Goal: Register for event/course

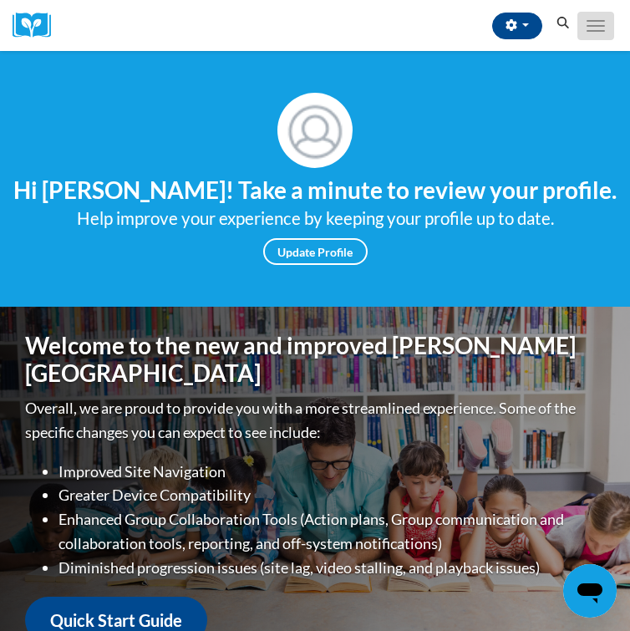
click at [598, 28] on button "Toggle navigation" at bounding box center [596, 26] width 37 height 28
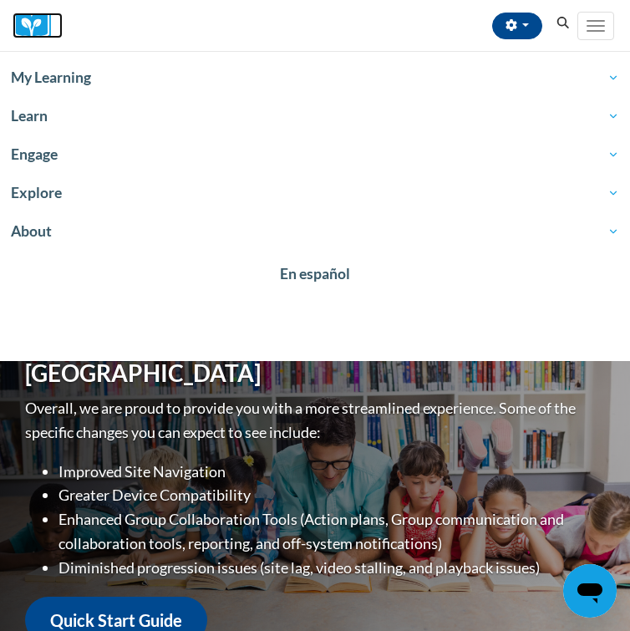
click at [35, 27] on img at bounding box center [38, 26] width 50 height 26
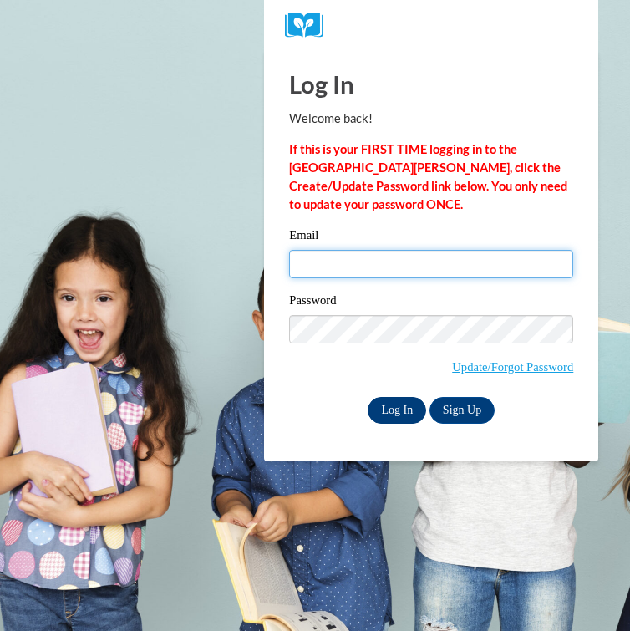
type input "tpark101@students.kennesaw.edu"
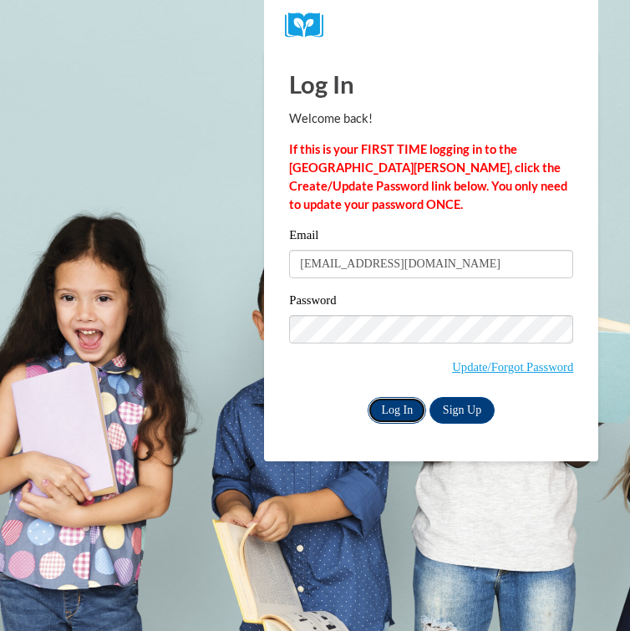
click at [395, 415] on input "Log In" at bounding box center [397, 410] width 59 height 27
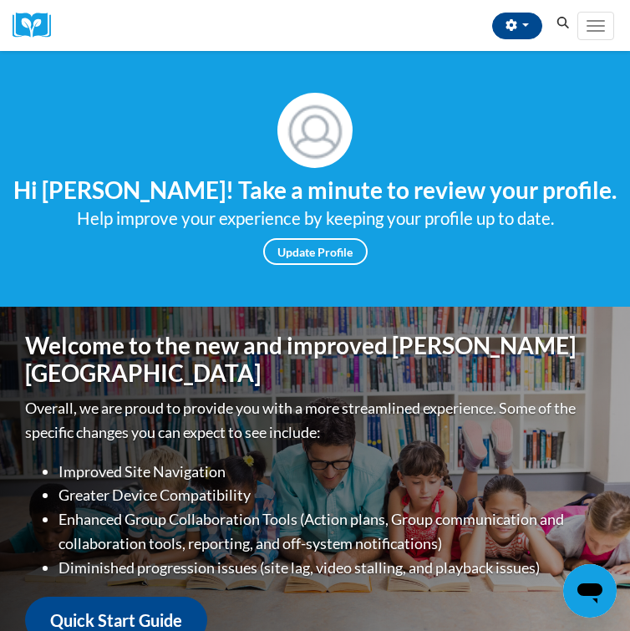
click at [563, 24] on icon "Search" at bounding box center [563, 23] width 15 height 13
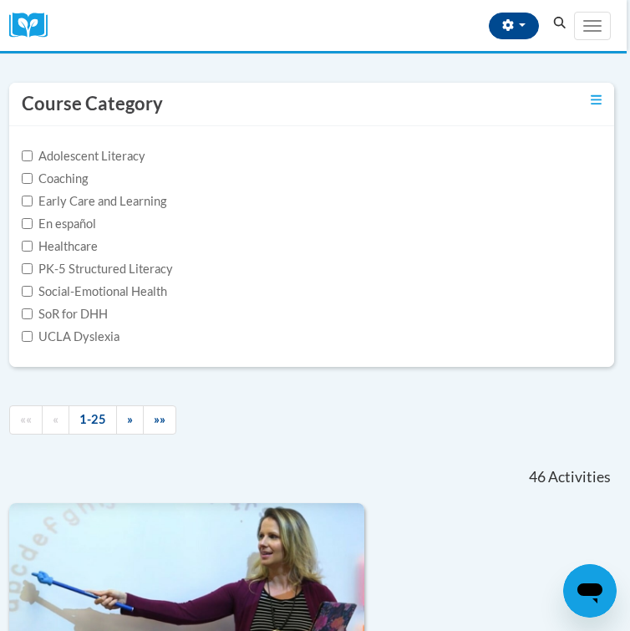
scroll to position [0, 3]
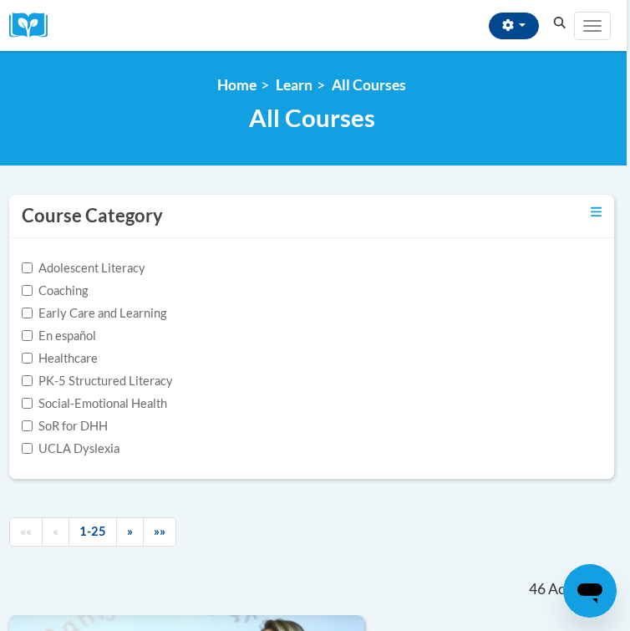
click at [560, 31] on button "Search" at bounding box center [560, 23] width 25 height 20
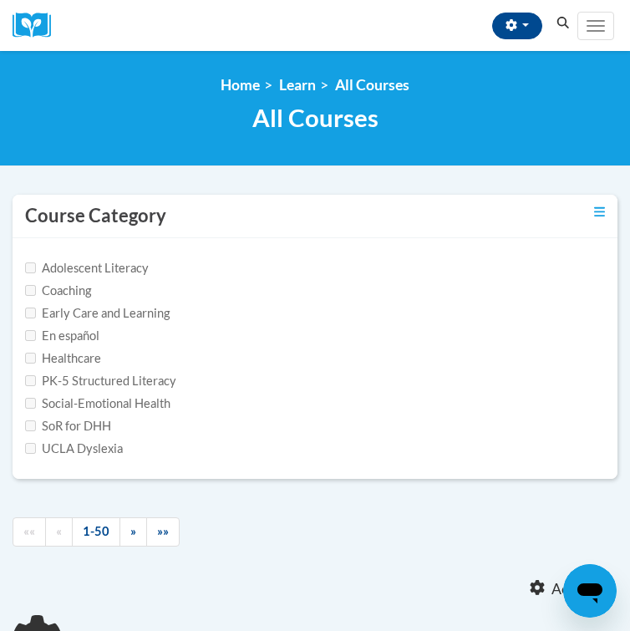
click at [560, 28] on icon "Search" at bounding box center [563, 23] width 15 height 13
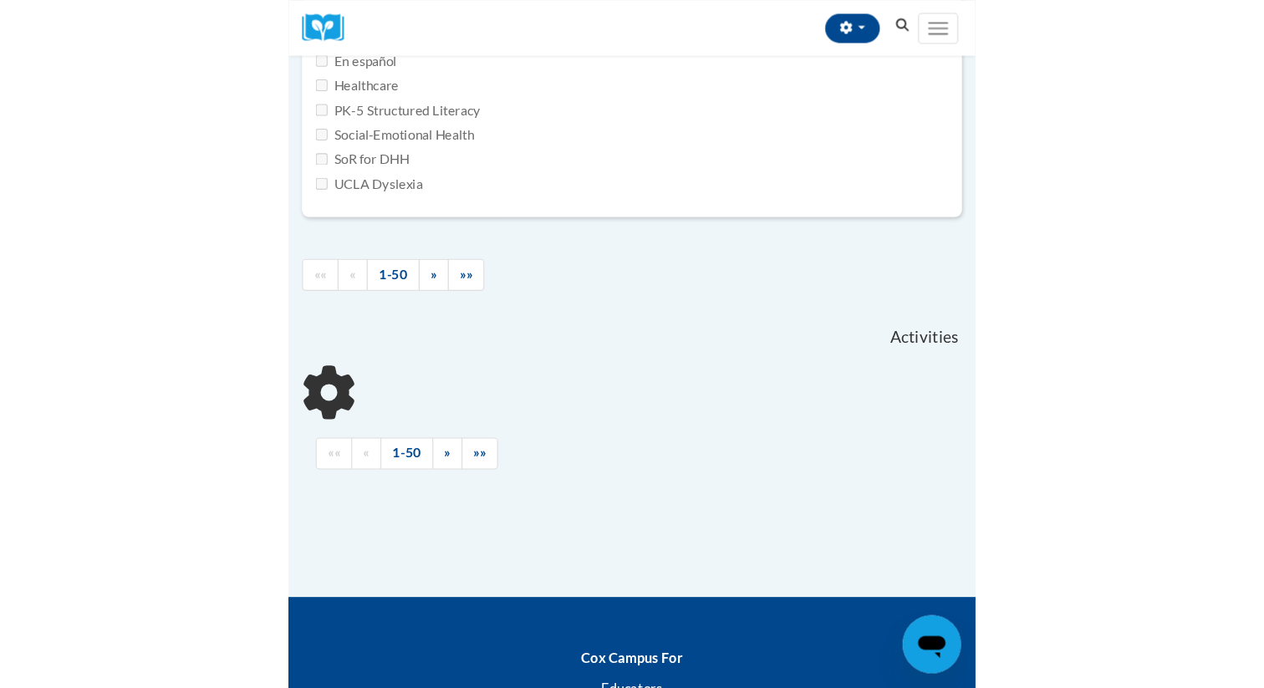
scroll to position [430, 0]
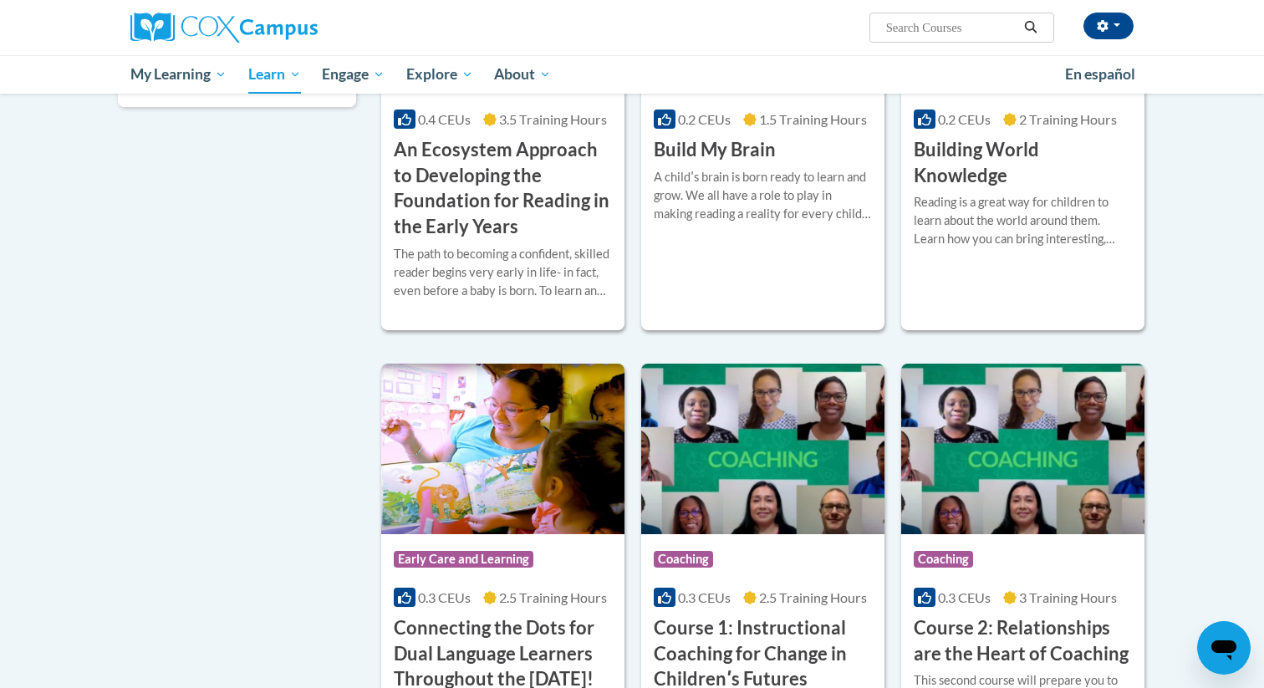
click at [629, 18] on input "Search..." at bounding box center [951, 28] width 134 height 20
type input "early literacy"
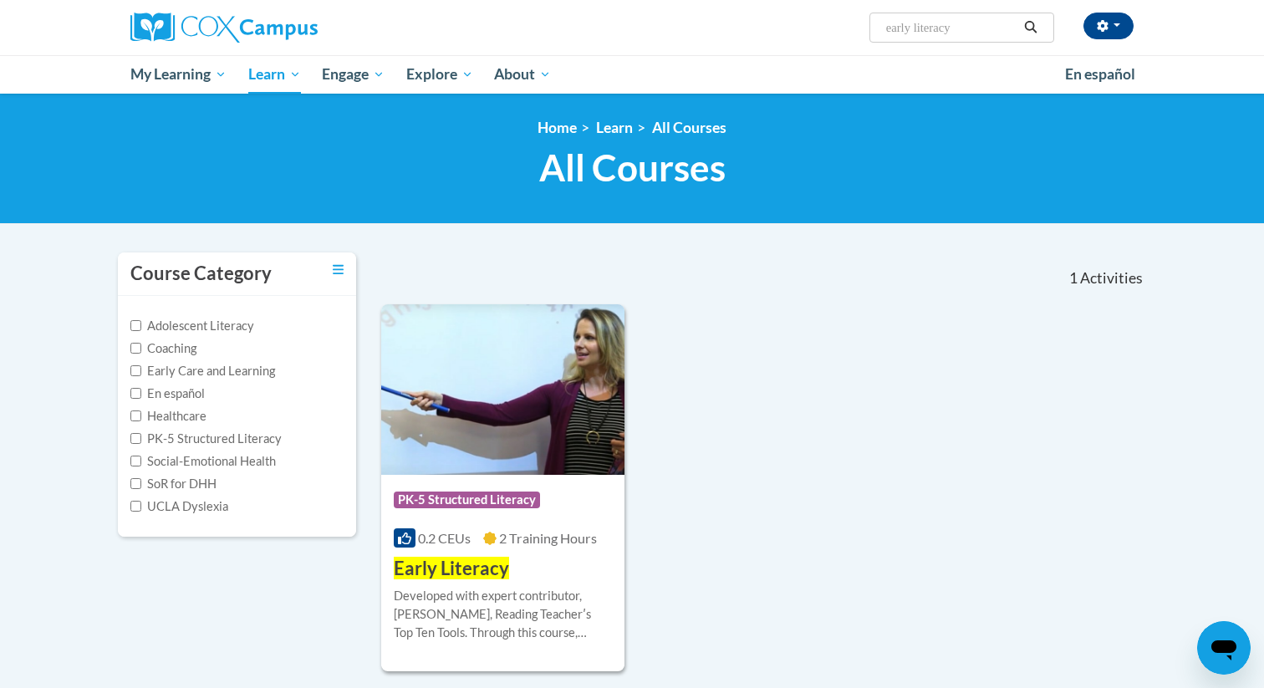
click at [959, 28] on input "early literacy" at bounding box center [951, 28] width 134 height 20
type input "early literacy: print awareness"
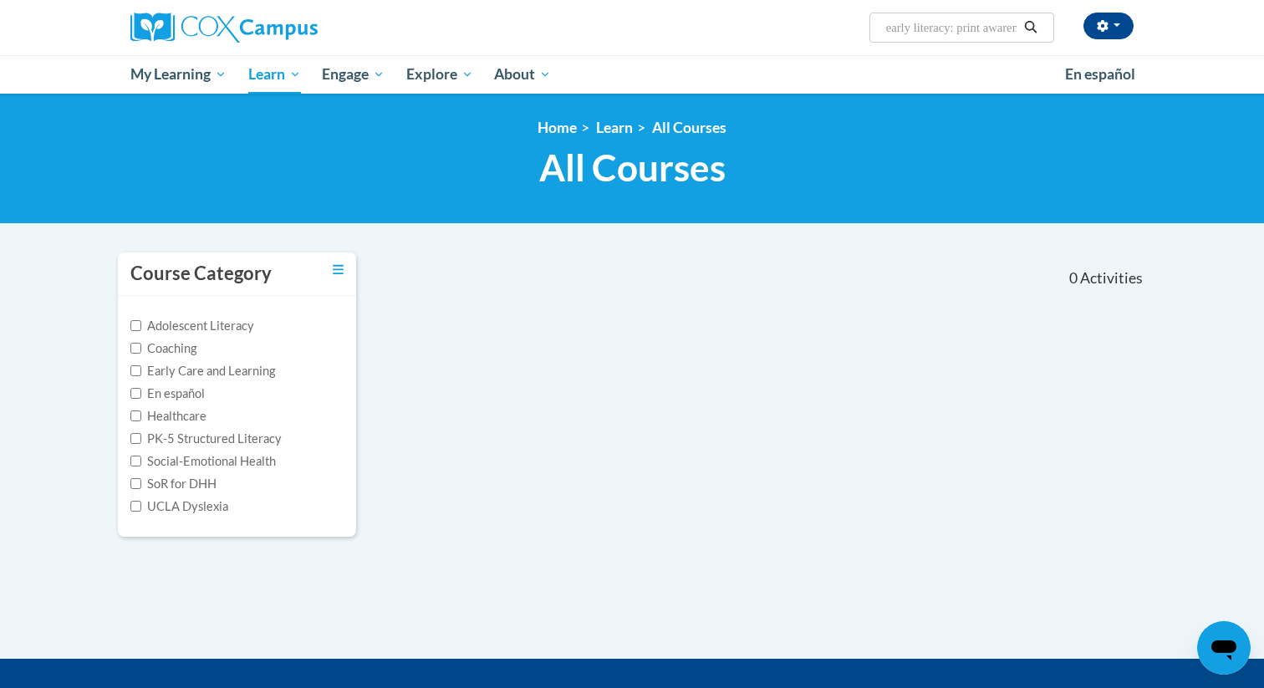
scroll to position [0, 32]
drag, startPoint x: 963, startPoint y: 29, endPoint x: 1134, endPoint y: 28, distance: 171.4
click at [1134, 28] on div "Tess Parker (America/New_York UTC-04:00) My Profile Inbox My Transcripts Log Ou…" at bounding box center [803, 21] width 685 height 43
type input "early literacy"
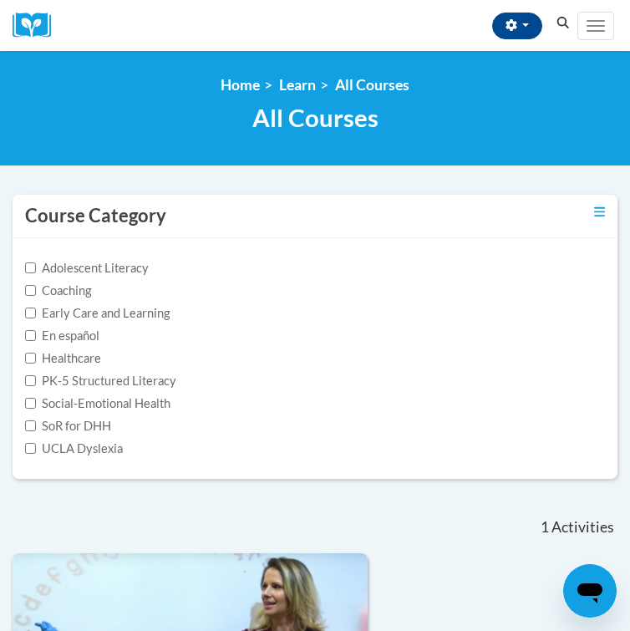
click at [563, 27] on icon "Search" at bounding box center [564, 23] width 13 height 13
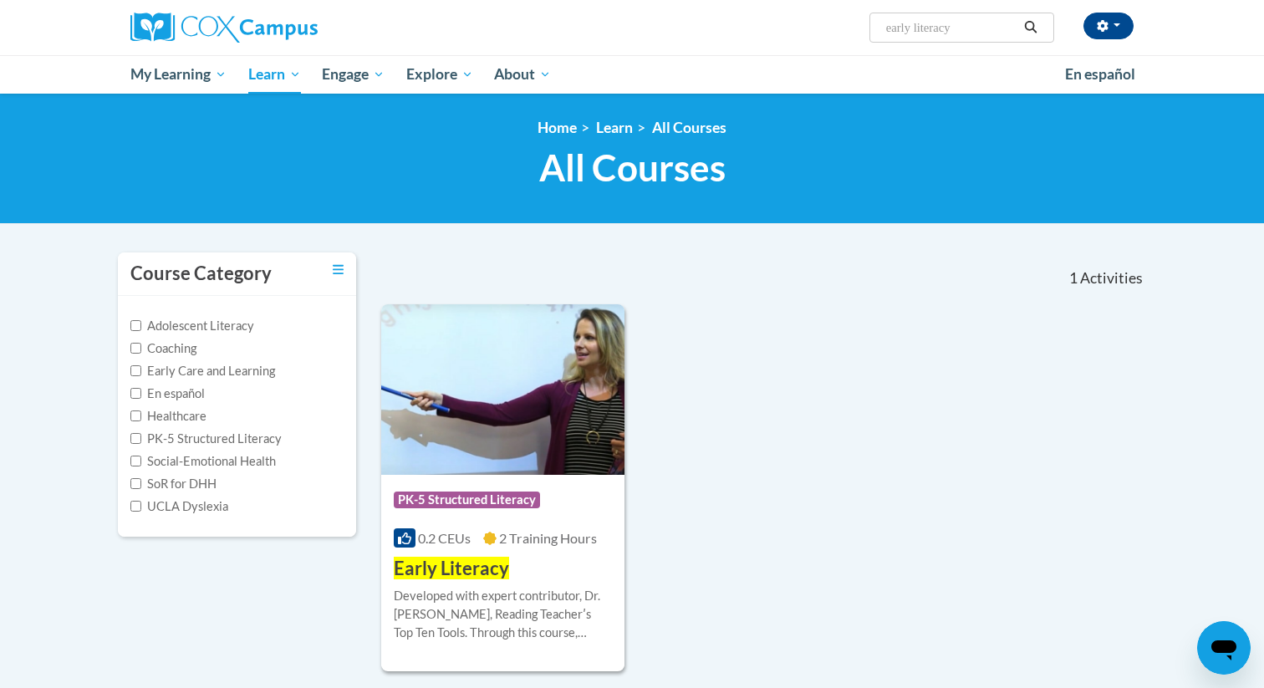
click at [629, 30] on input "early literacy" at bounding box center [951, 28] width 134 height 20
type input "reading fluency"
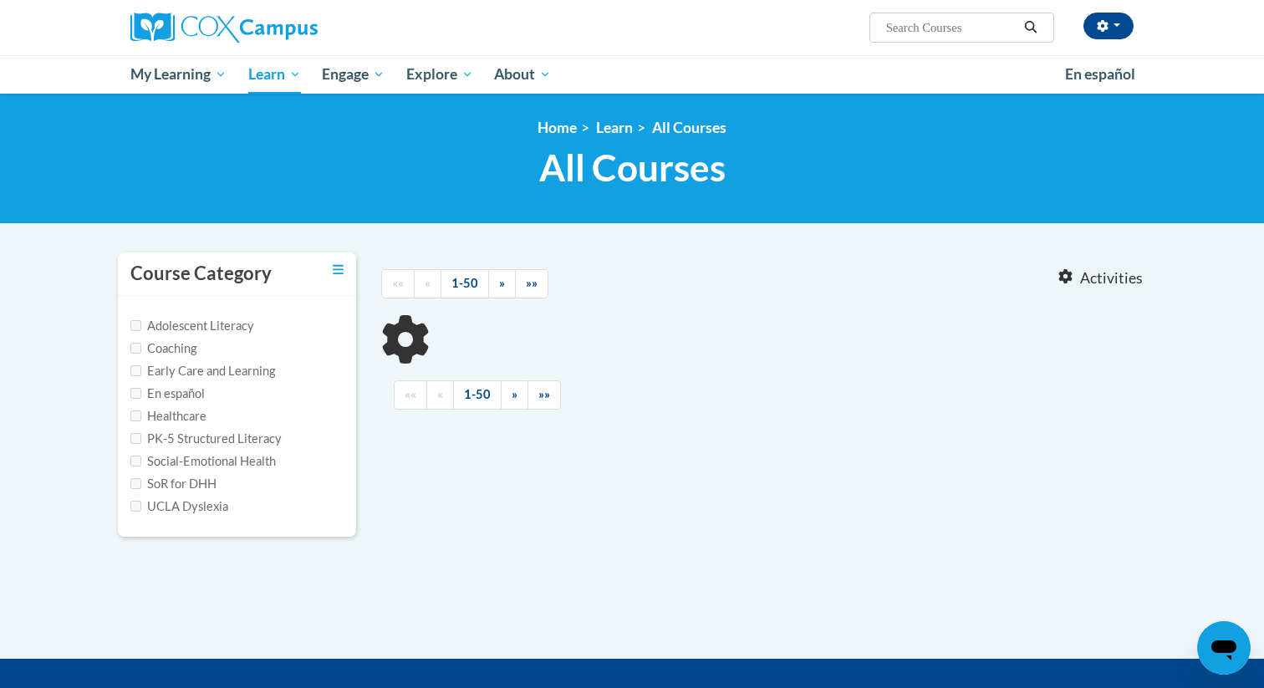
type input "reading fluency"
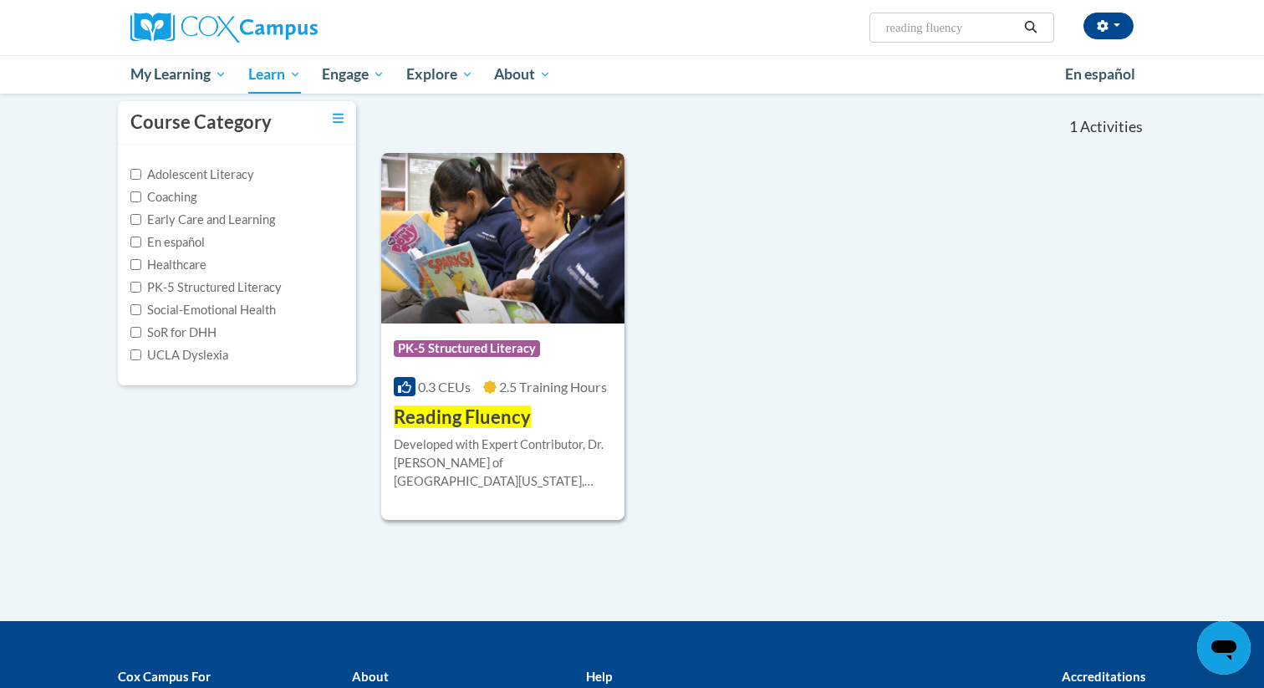
scroll to position [170, 0]
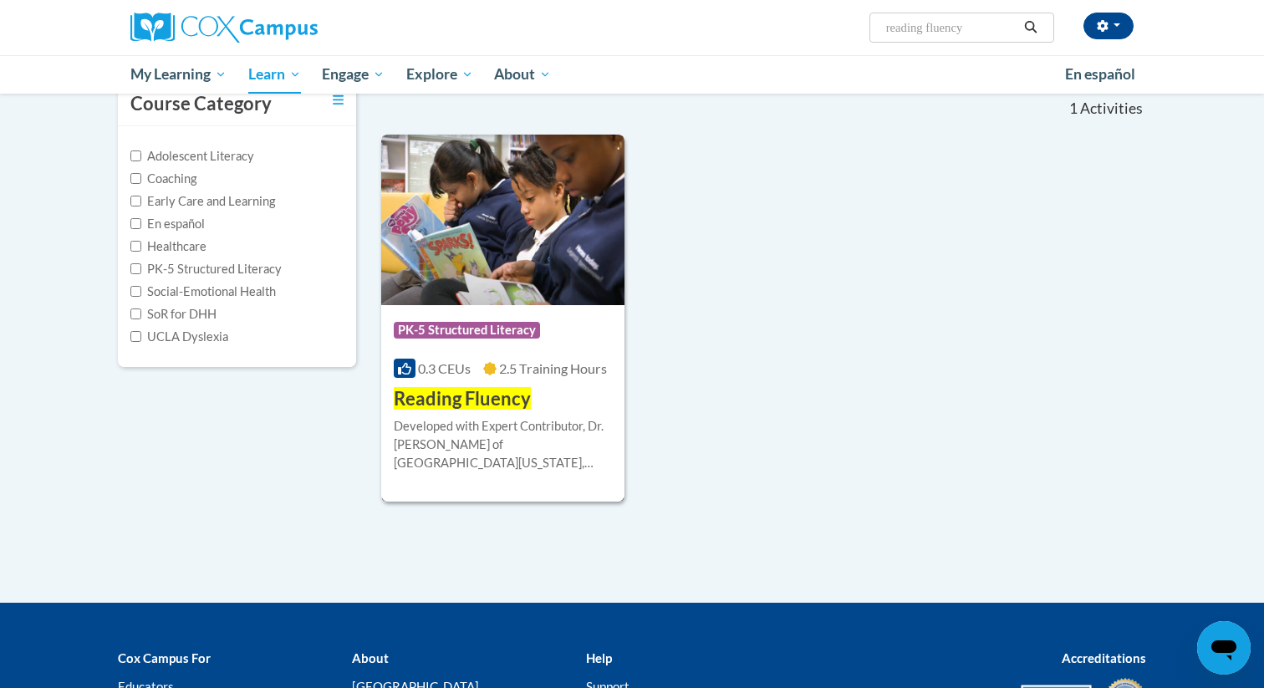
click at [492, 456] on div "Developed with Expert Contributor, [PERSON_NAME] of [GEOGRAPHIC_DATA][US_STATE]…" at bounding box center [503, 444] width 218 height 55
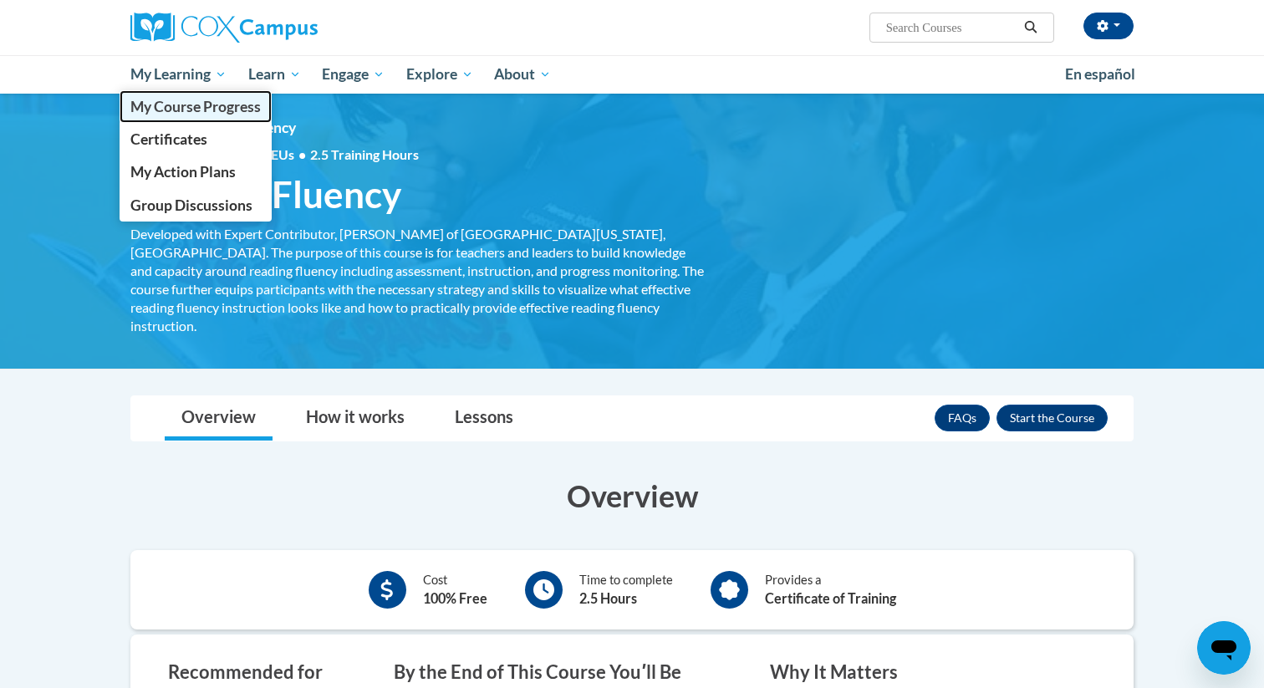
click at [183, 110] on span "My Course Progress" at bounding box center [195, 107] width 130 height 18
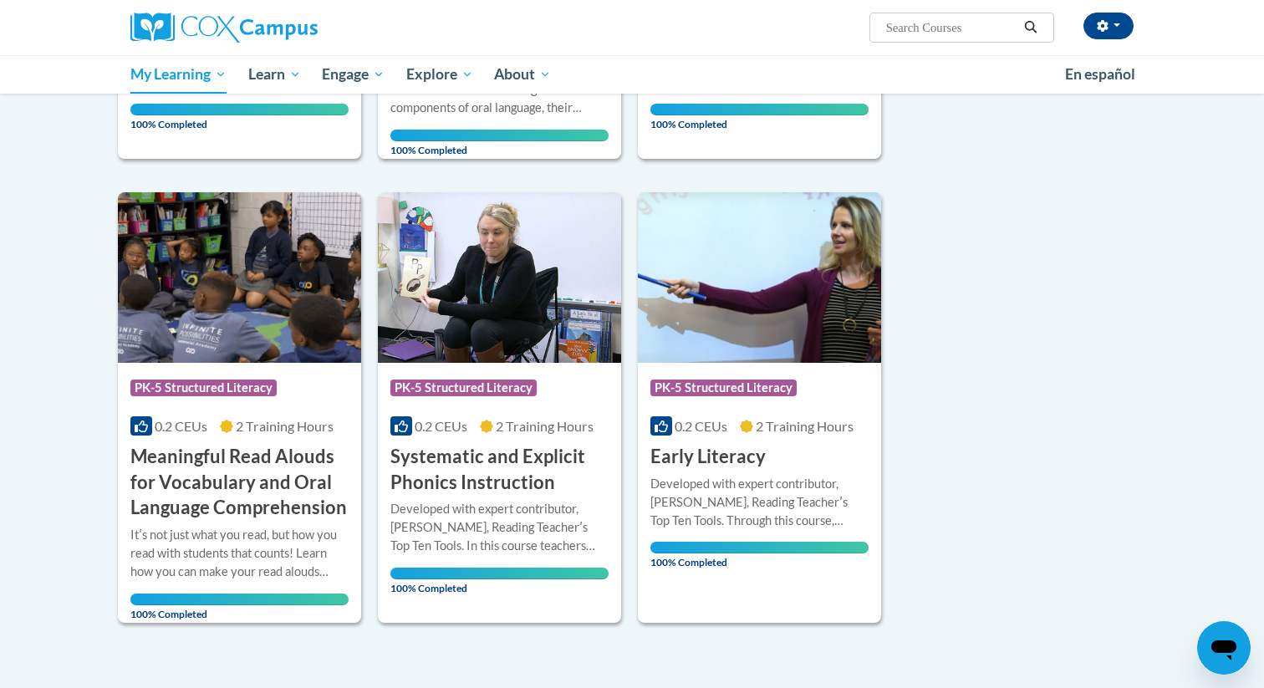
scroll to position [999, 0]
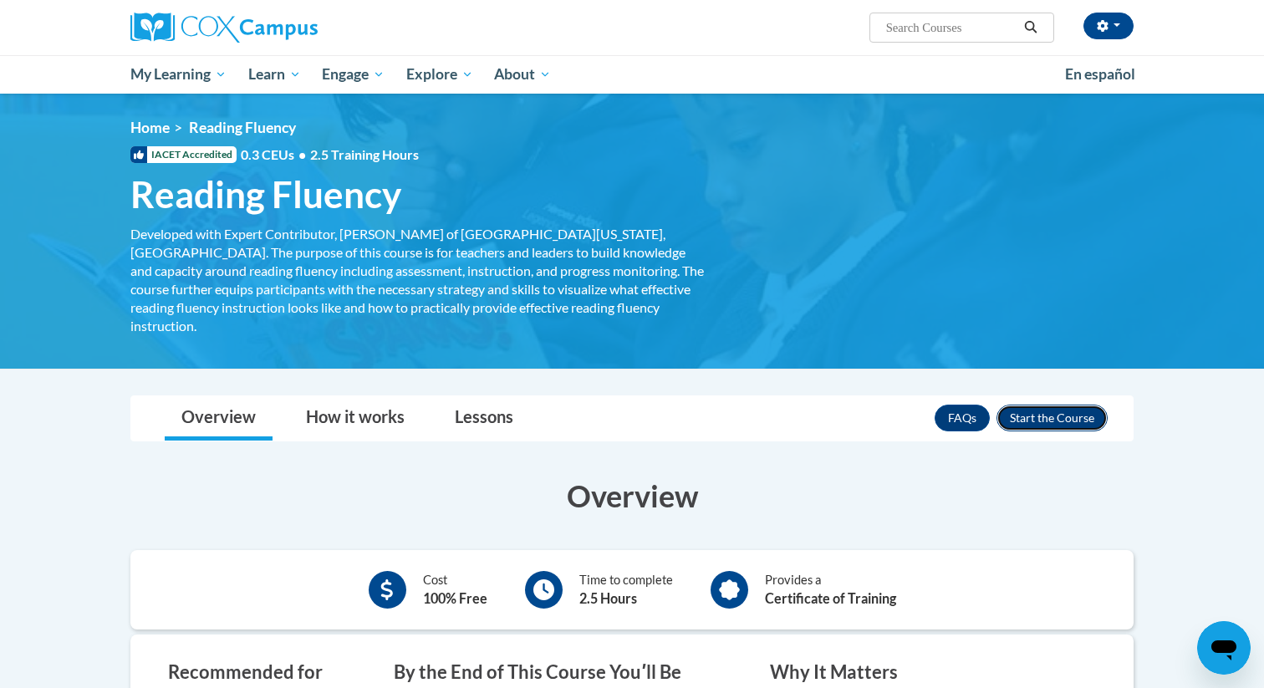
click at [1077, 405] on button "Enroll" at bounding box center [1051, 418] width 111 height 27
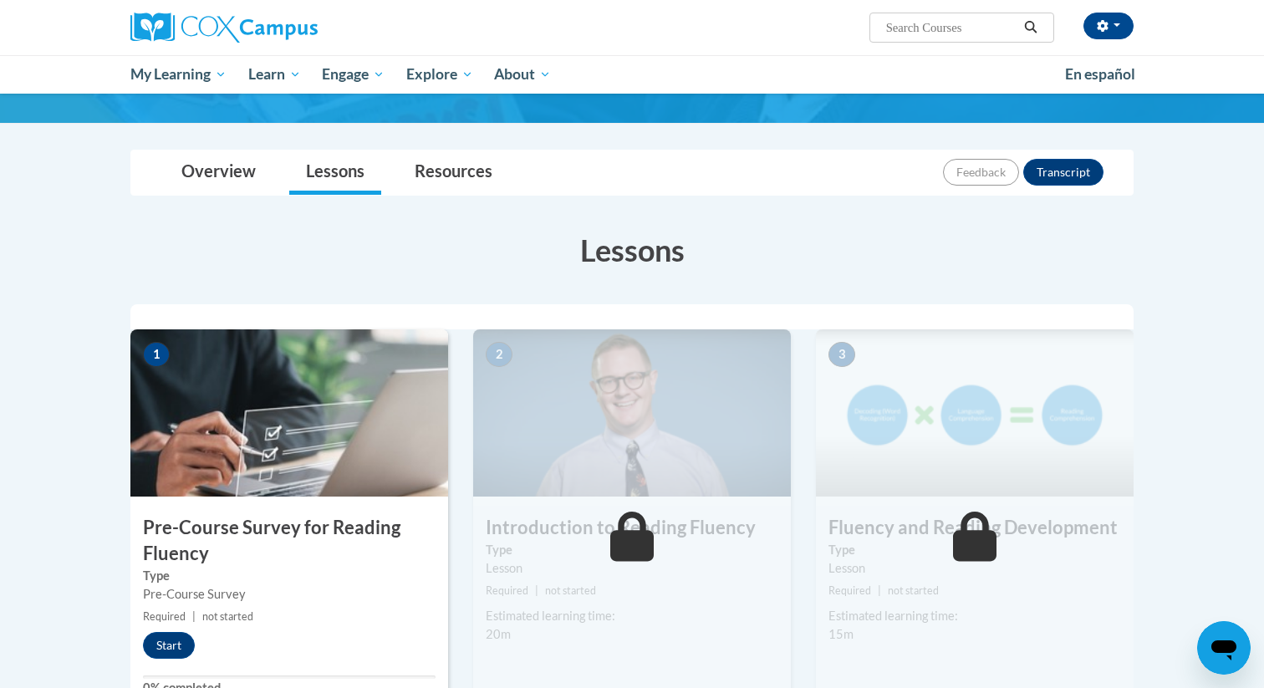
scroll to position [161, 0]
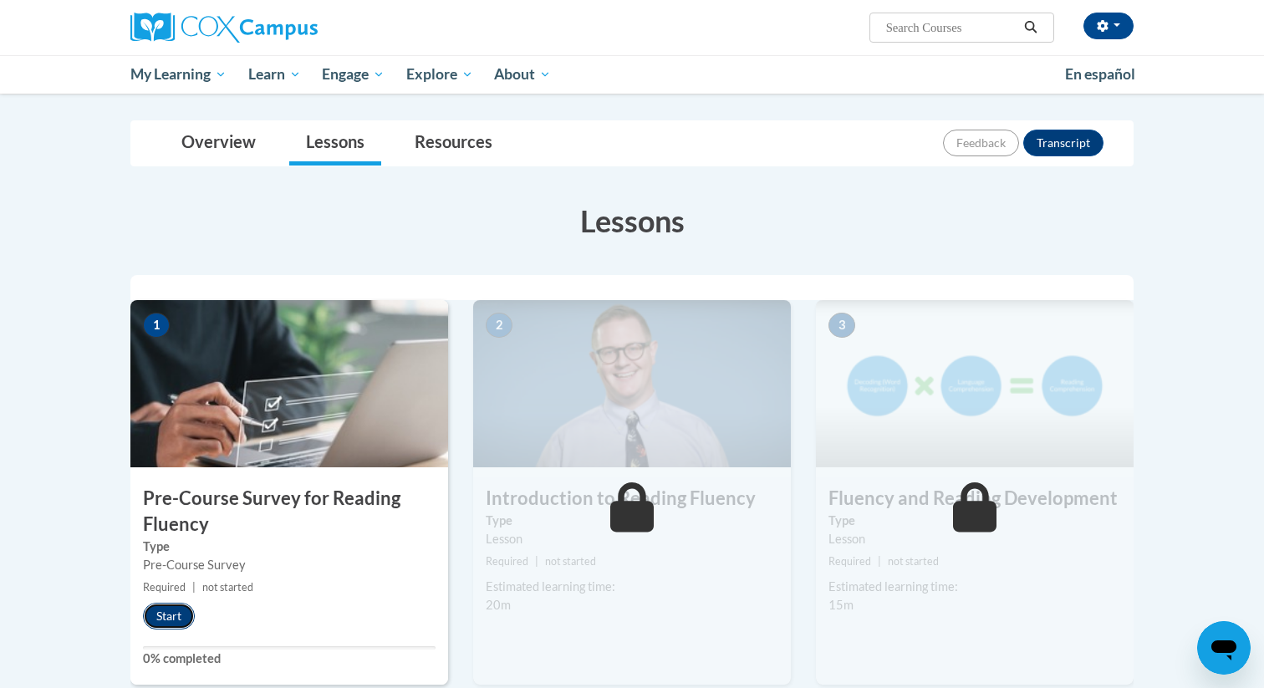
click at [178, 614] on button "Start" at bounding box center [169, 616] width 52 height 27
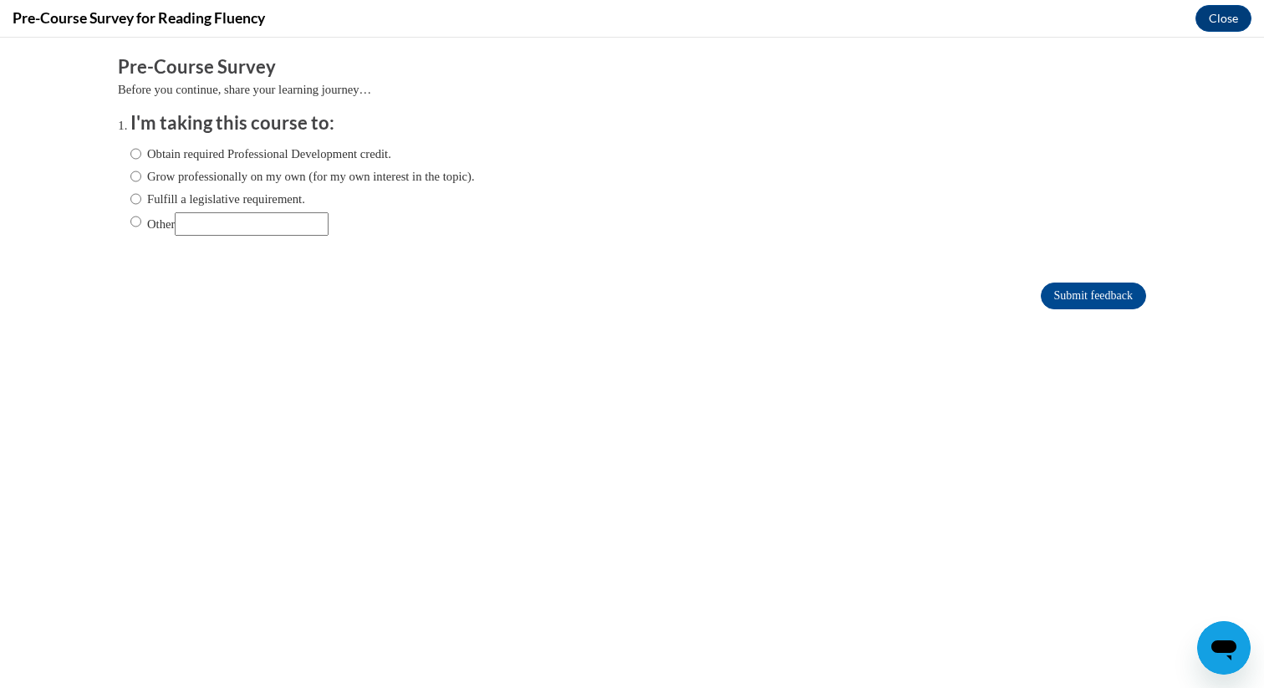
scroll to position [0, 0]
click at [202, 152] on label "Obtain required Professional Development credit." at bounding box center [260, 154] width 261 height 18
click at [141, 152] on input "Obtain required Professional Development credit." at bounding box center [135, 154] width 11 height 18
radio input "true"
click at [1081, 297] on input "Submit feedback" at bounding box center [1093, 296] width 105 height 27
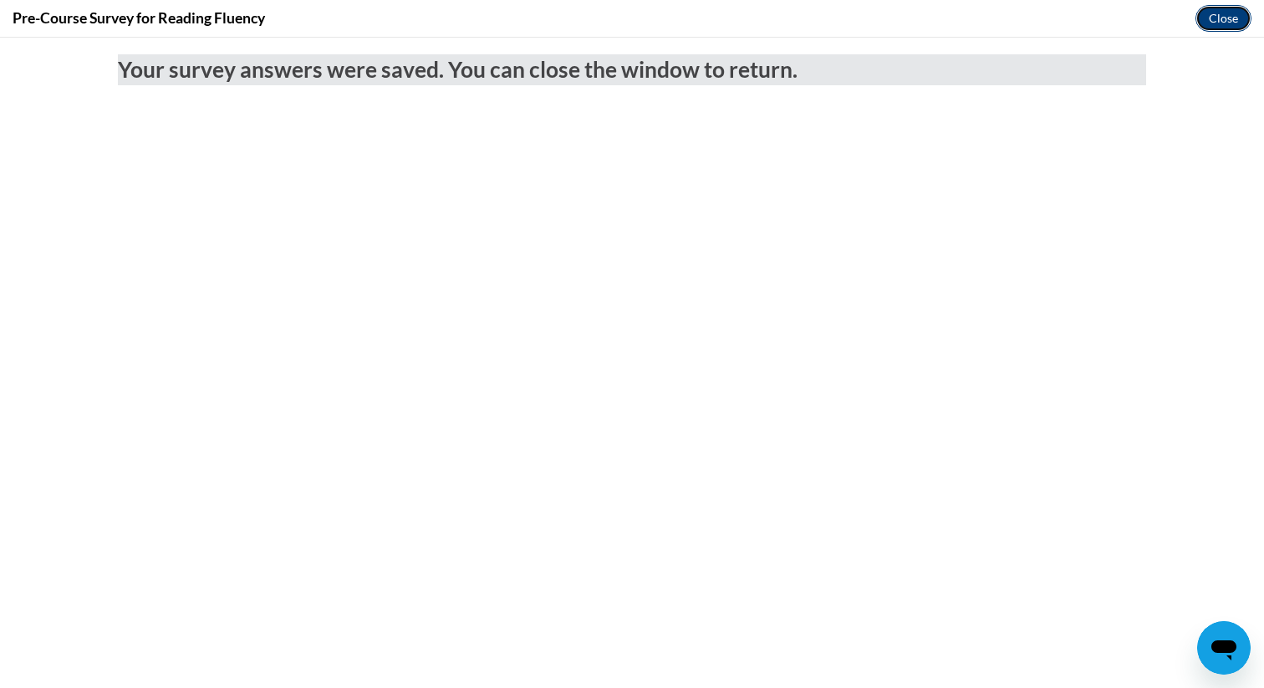
click at [1238, 23] on button "Close" at bounding box center [1223, 18] width 56 height 27
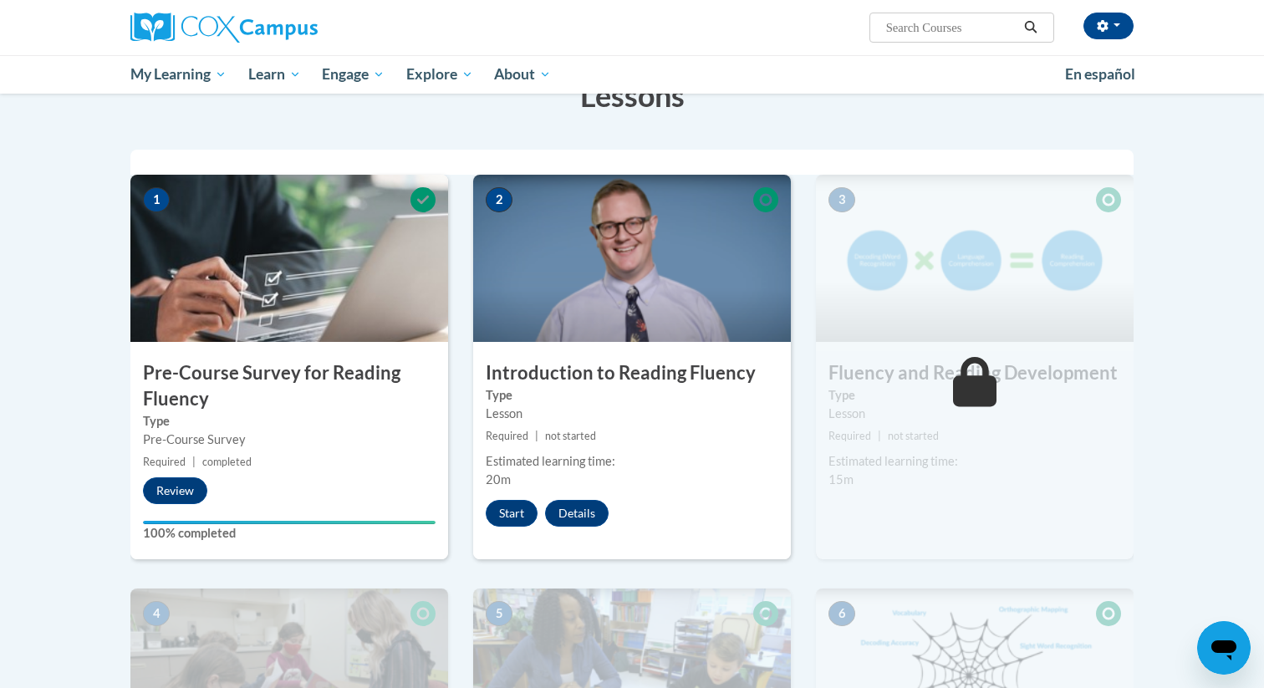
scroll to position [325, 0]
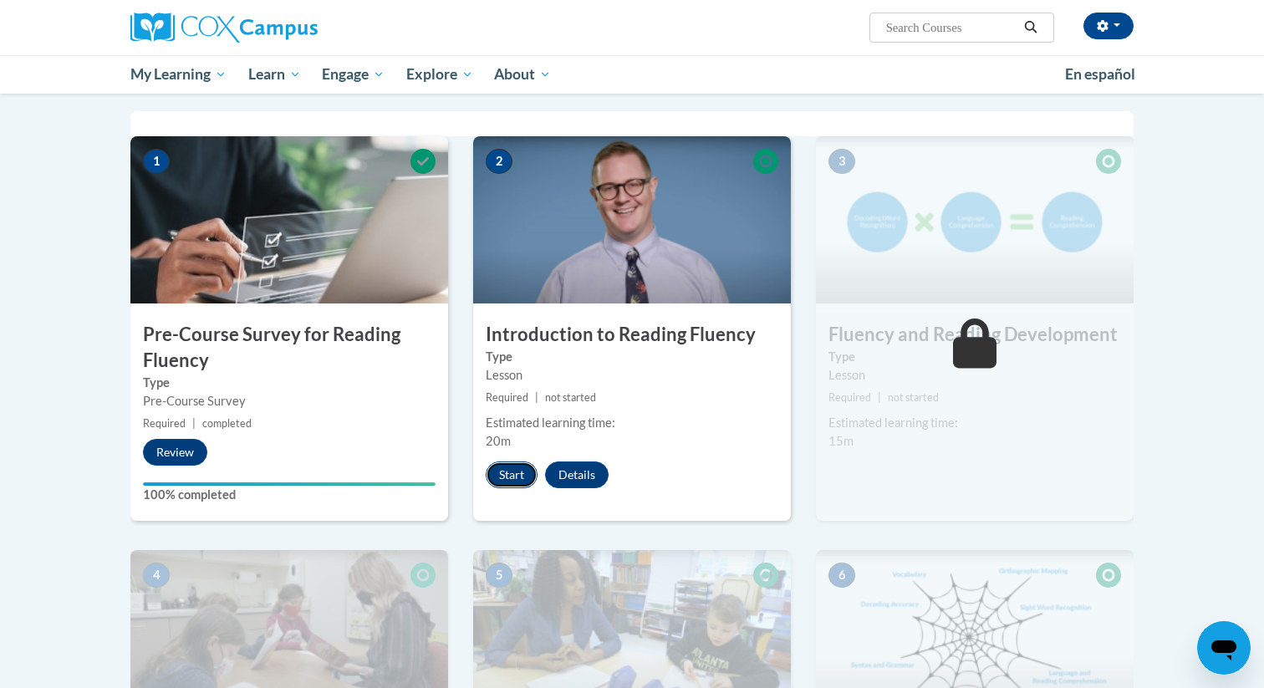
click at [514, 462] on button "Start" at bounding box center [512, 474] width 52 height 27
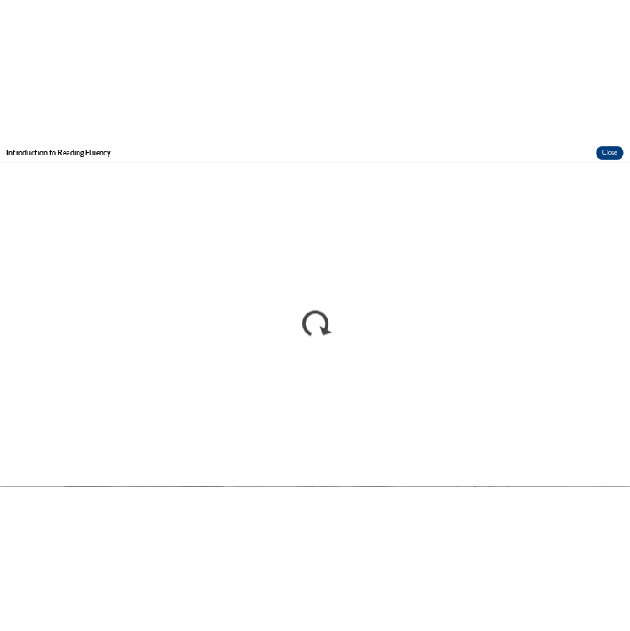
scroll to position [0, 0]
